Goal: Task Accomplishment & Management: Manage account settings

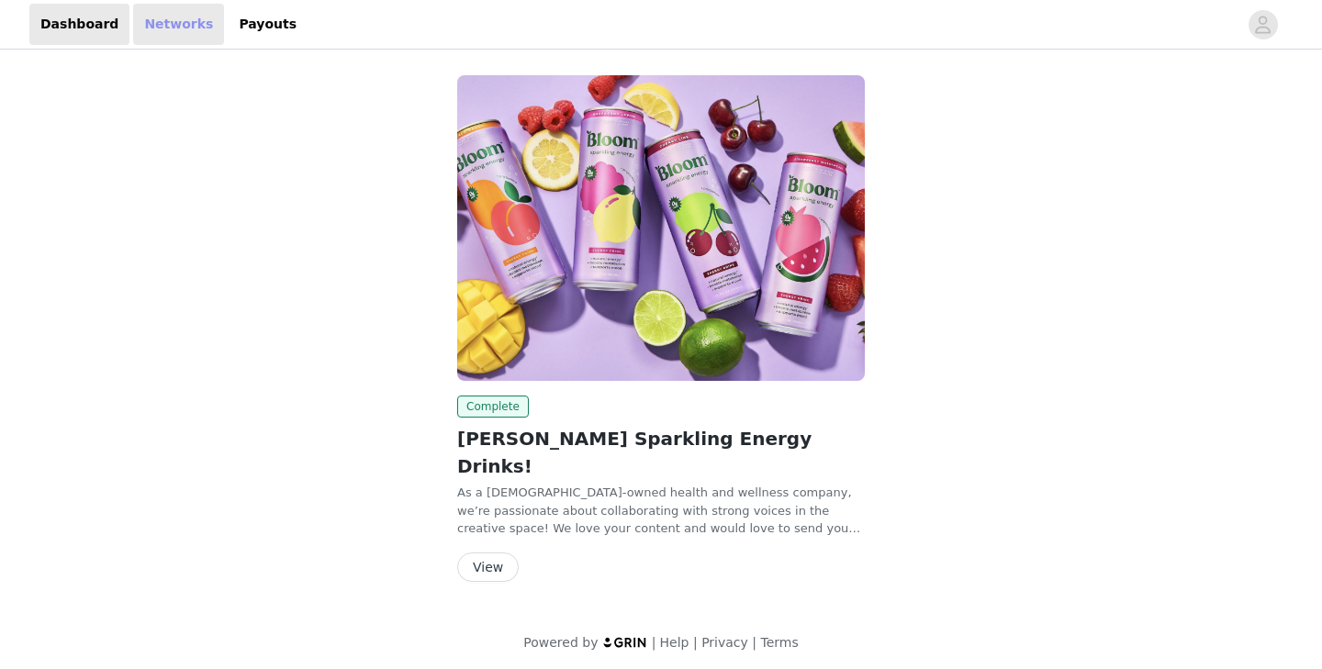
click at [168, 12] on link "Networks" at bounding box center [178, 24] width 91 height 41
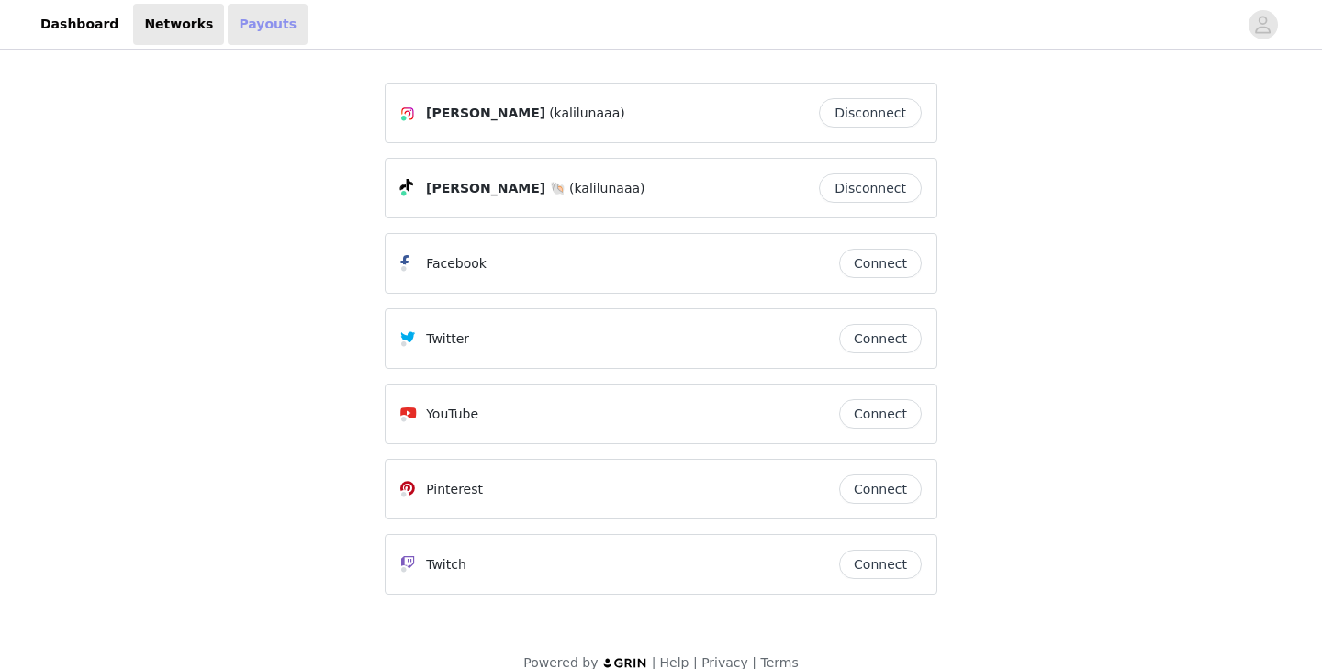
click at [264, 26] on link "Payouts" at bounding box center [268, 24] width 80 height 41
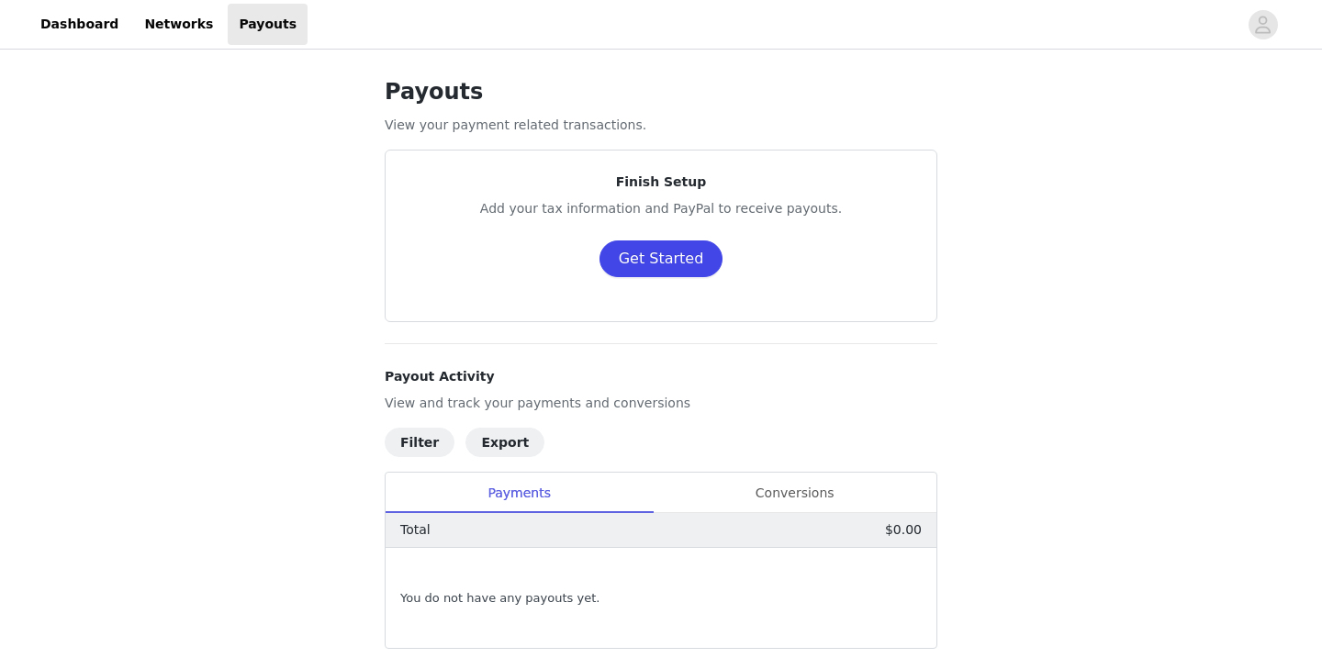
click at [641, 245] on button "Get Started" at bounding box center [662, 259] width 124 height 37
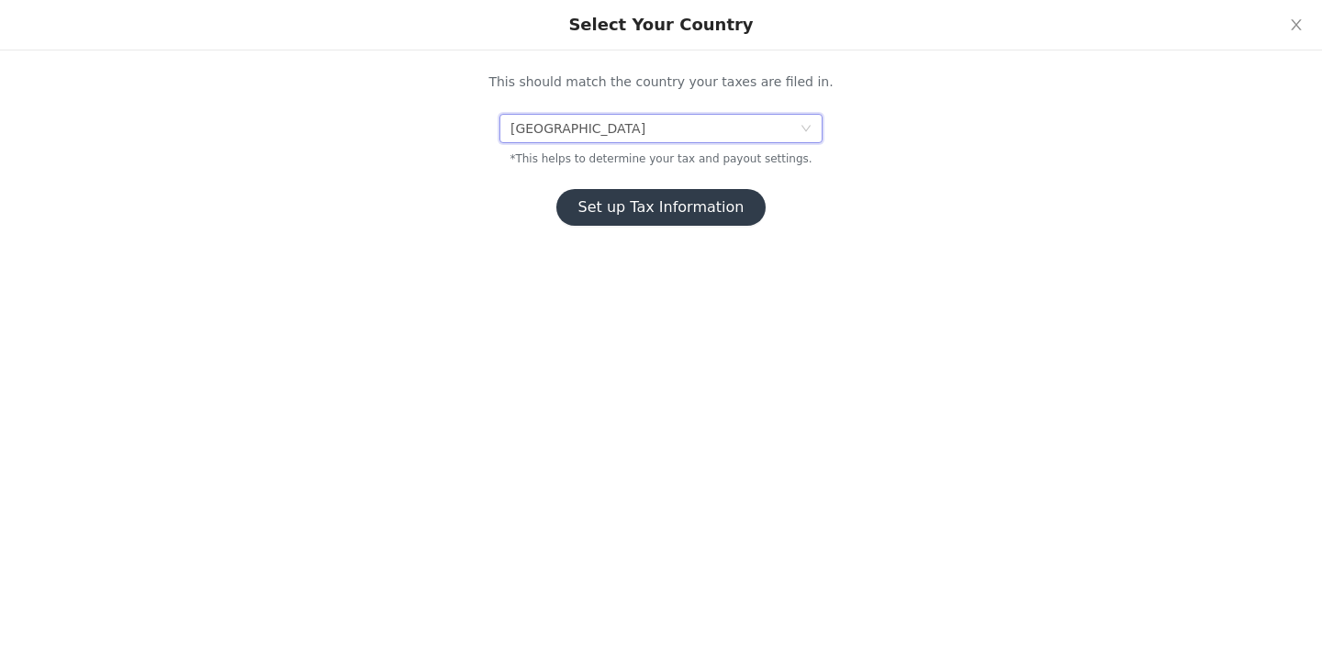
click at [640, 125] on div "[GEOGRAPHIC_DATA]" at bounding box center [655, 129] width 289 height 28
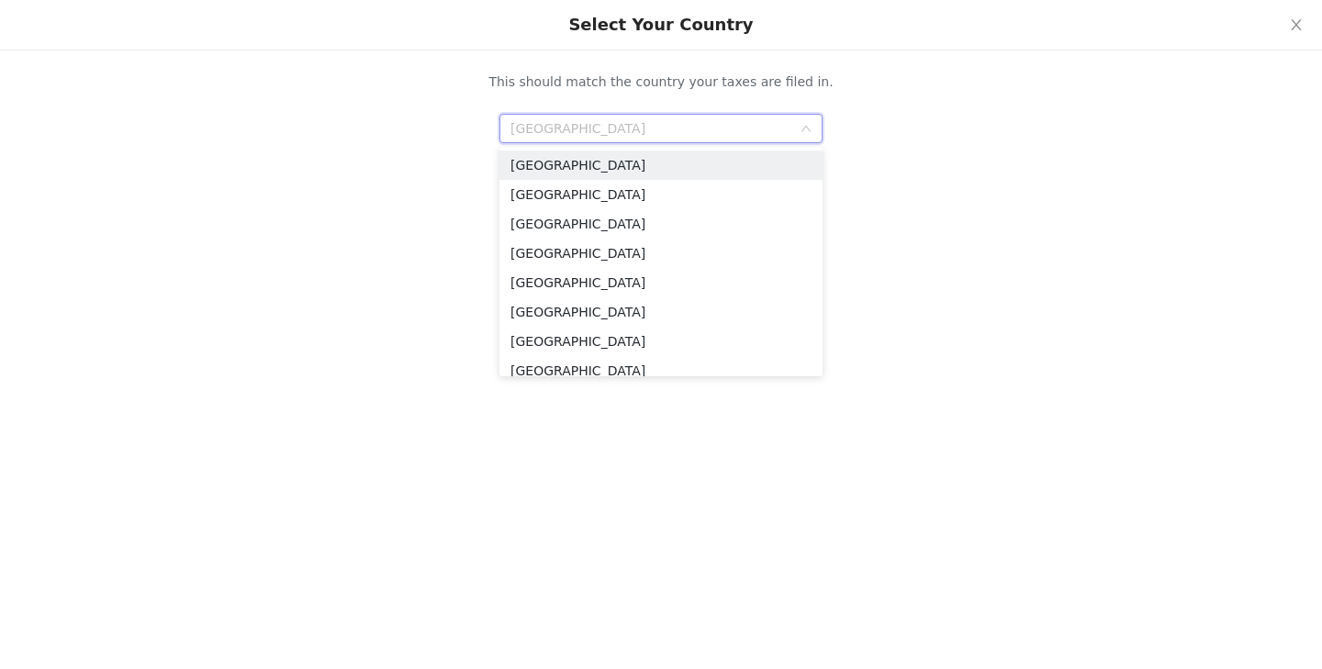
click at [389, 217] on div "Set up Tax Information" at bounding box center [661, 207] width 597 height 37
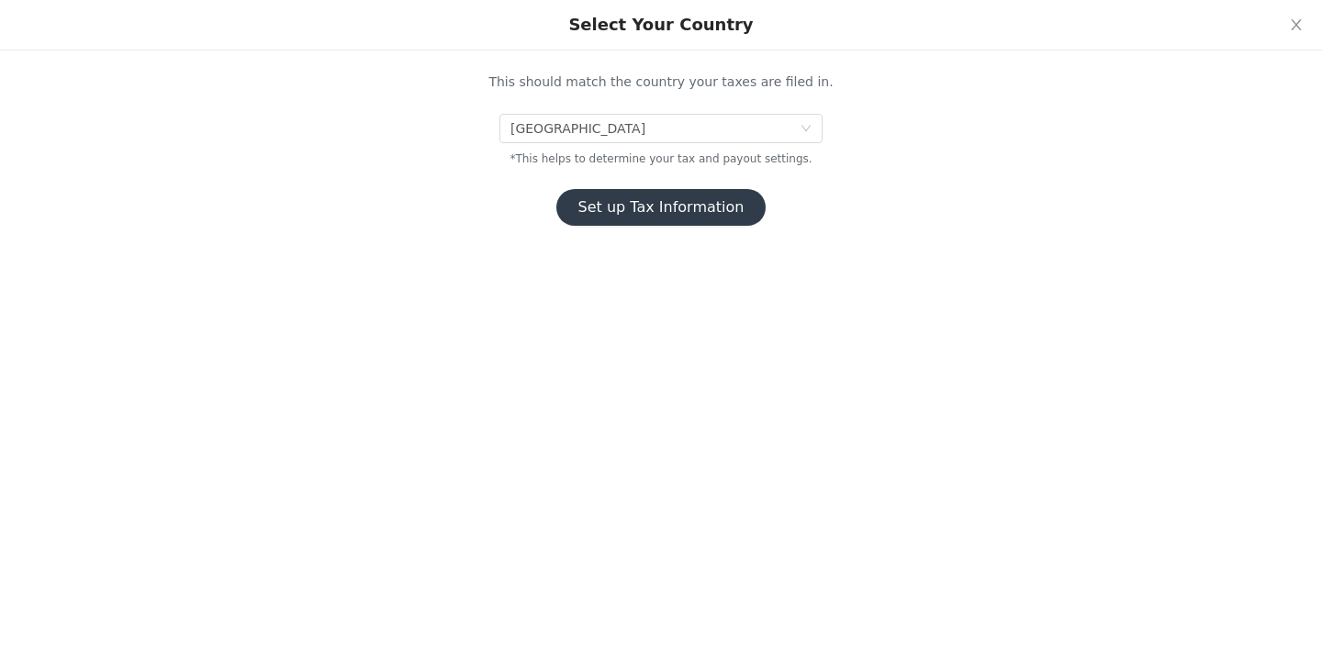
click at [646, 218] on button "Set up Tax Information" at bounding box center [661, 207] width 210 height 37
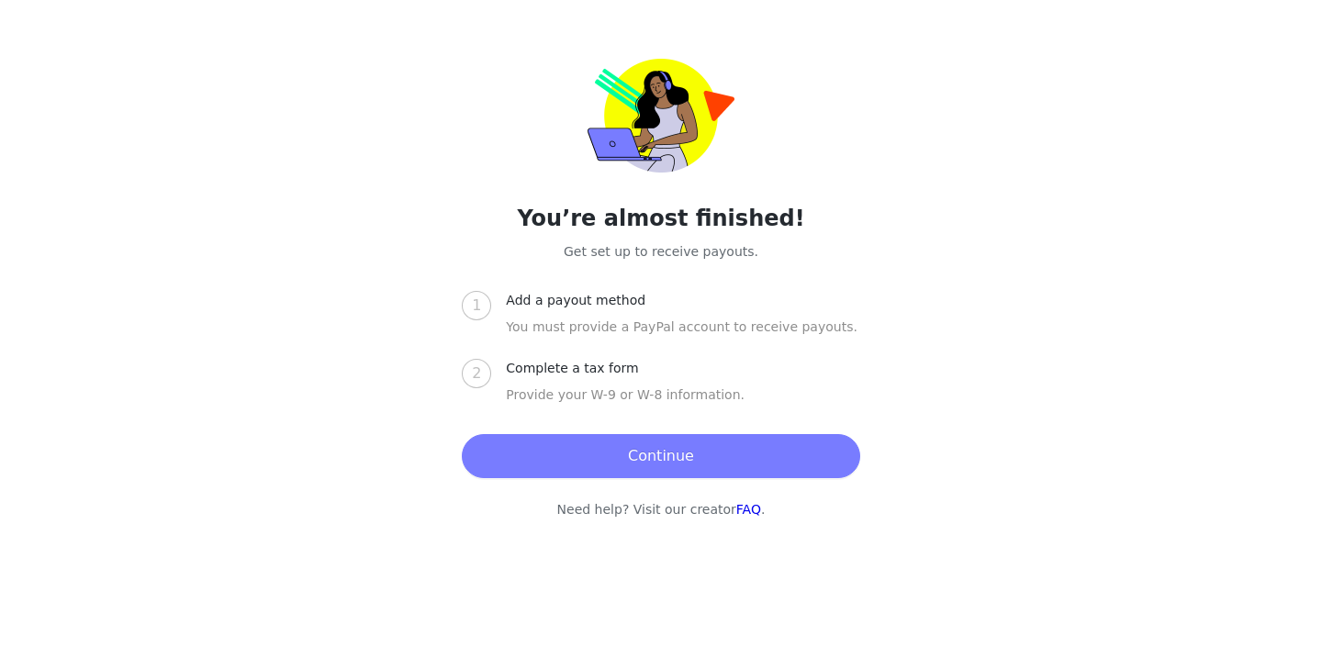
click at [668, 463] on button "Continue" at bounding box center [661, 456] width 398 height 44
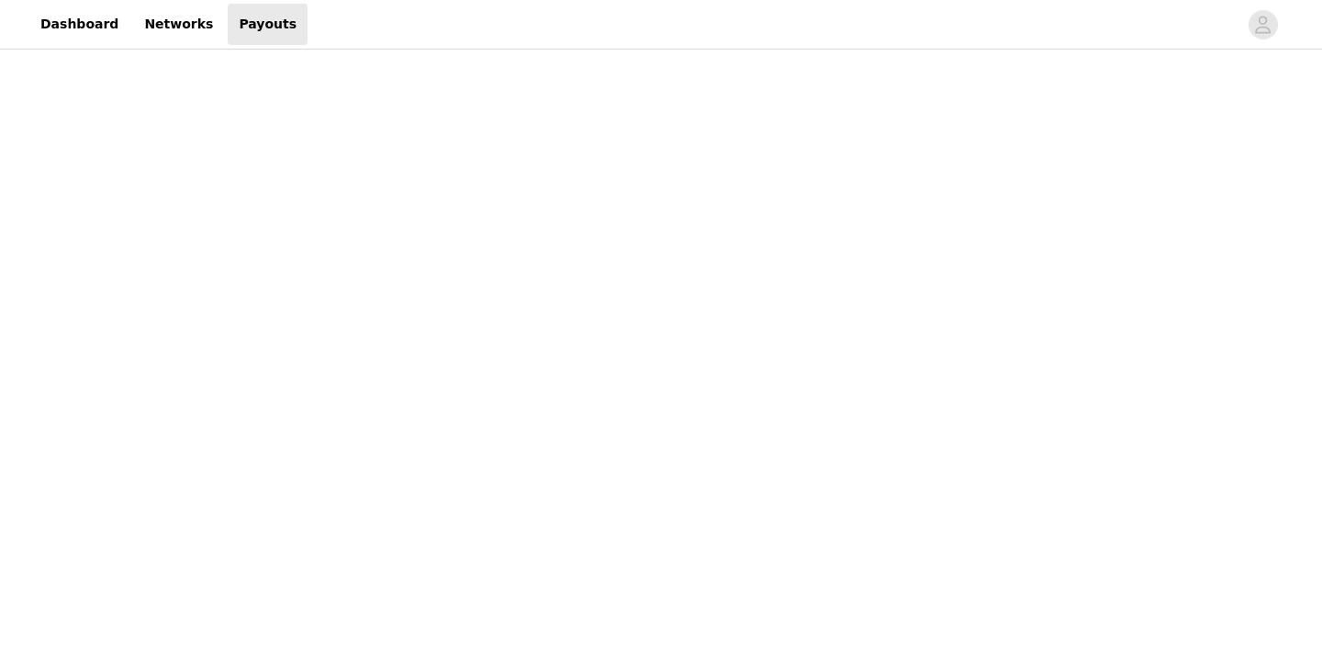
scroll to position [268, 0]
click at [161, 23] on link "Networks" at bounding box center [178, 24] width 91 height 41
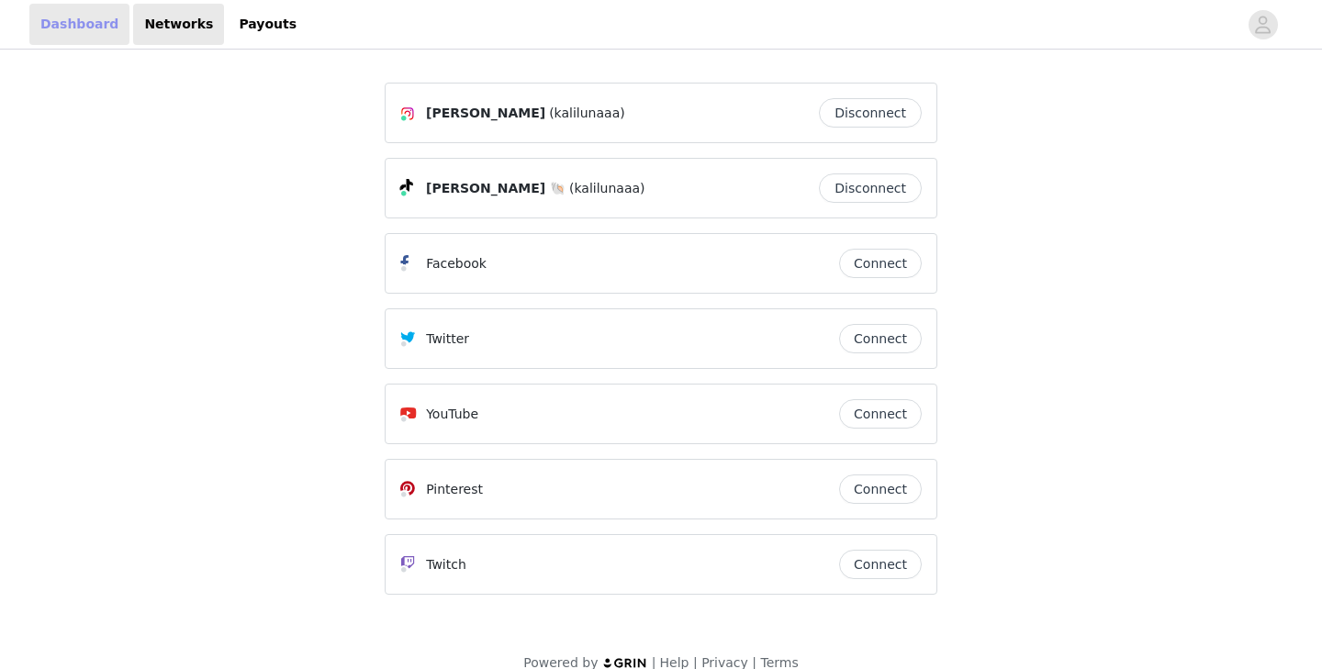
click at [77, 30] on link "Dashboard" at bounding box center [79, 24] width 100 height 41
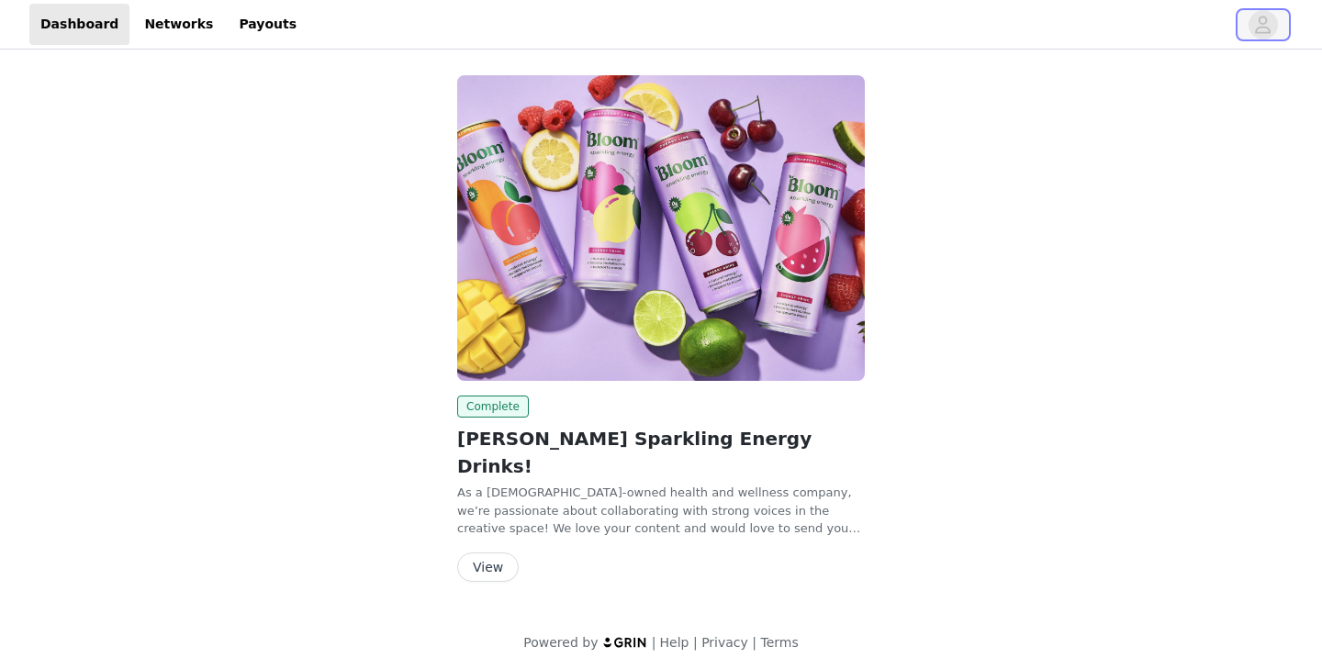
click at [1270, 21] on icon "avatar" at bounding box center [1262, 24] width 17 height 29
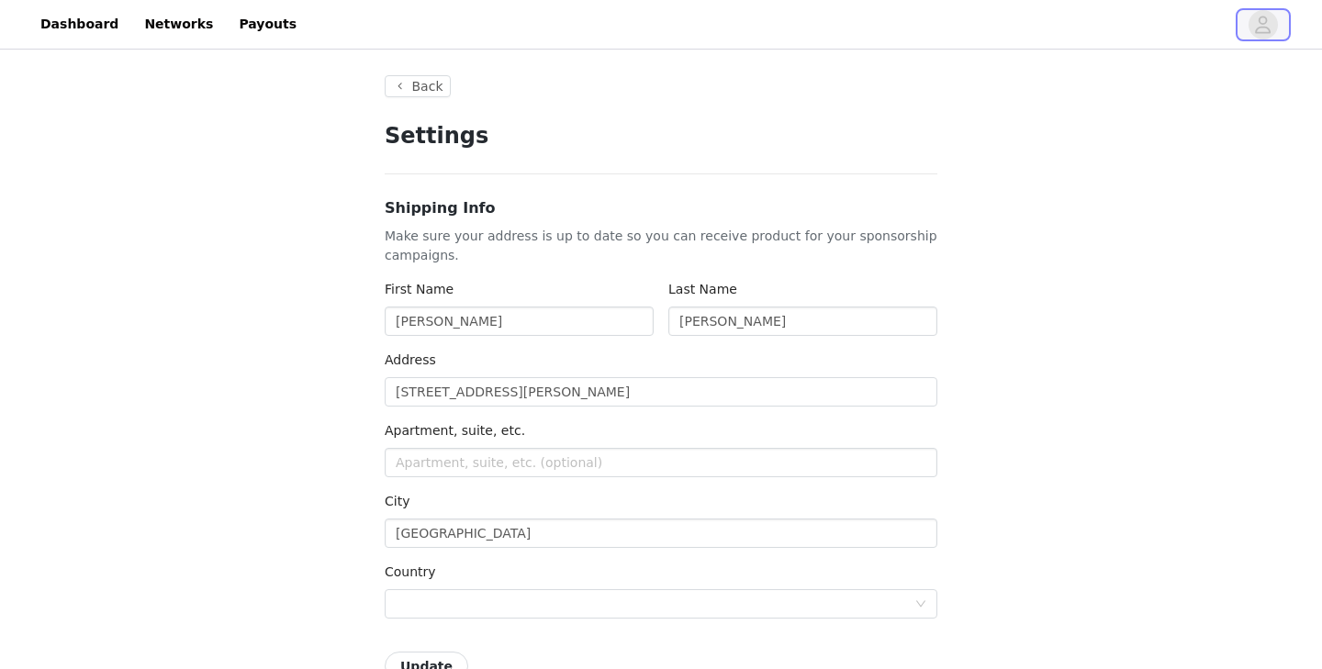
type input "+1 ([GEOGRAPHIC_DATA])"
click at [421, 91] on button "Back" at bounding box center [418, 86] width 66 height 22
click at [420, 91] on button "Back" at bounding box center [418, 86] width 66 height 22
